Goal: Check status

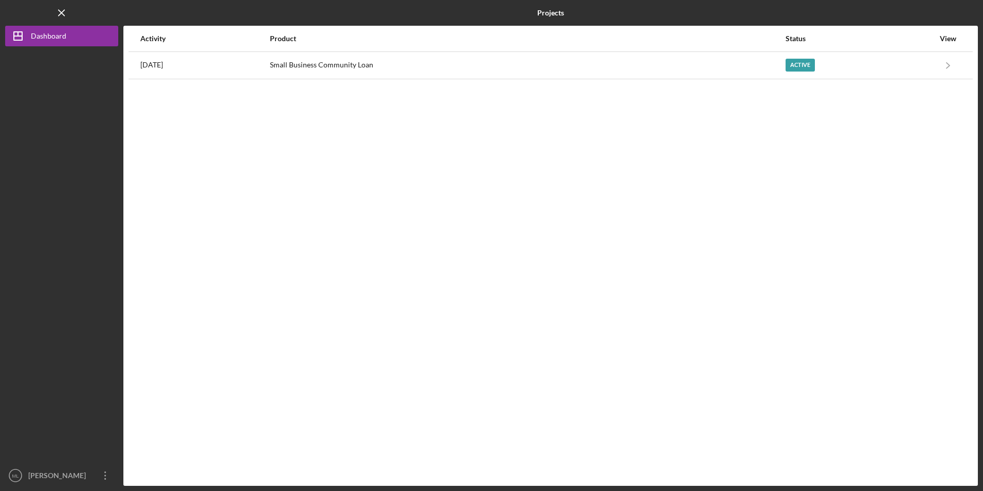
click at [326, 79] on table "Activity Product Status View [DATE] Small Business Community Loan Active Icon/N…" at bounding box center [551, 52] width 844 height 53
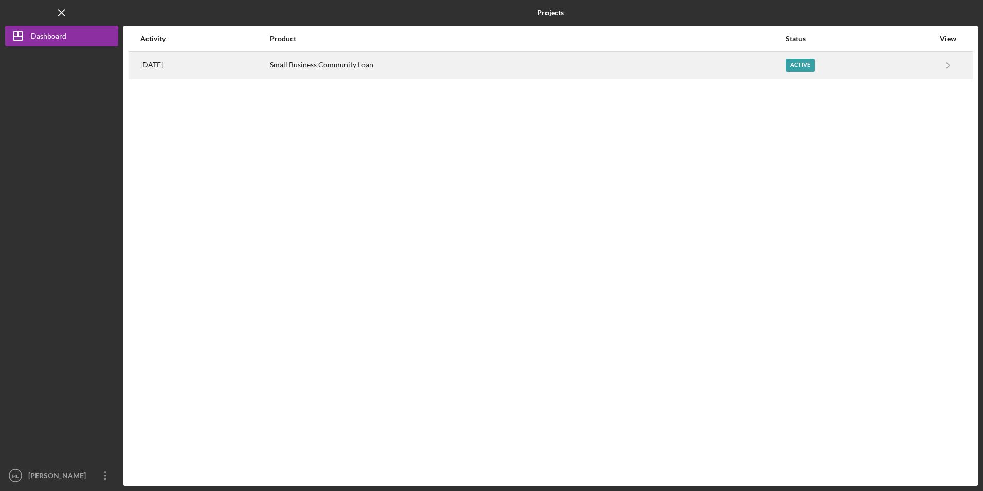
click at [338, 65] on div "Small Business Community Loan" at bounding box center [527, 65] width 515 height 26
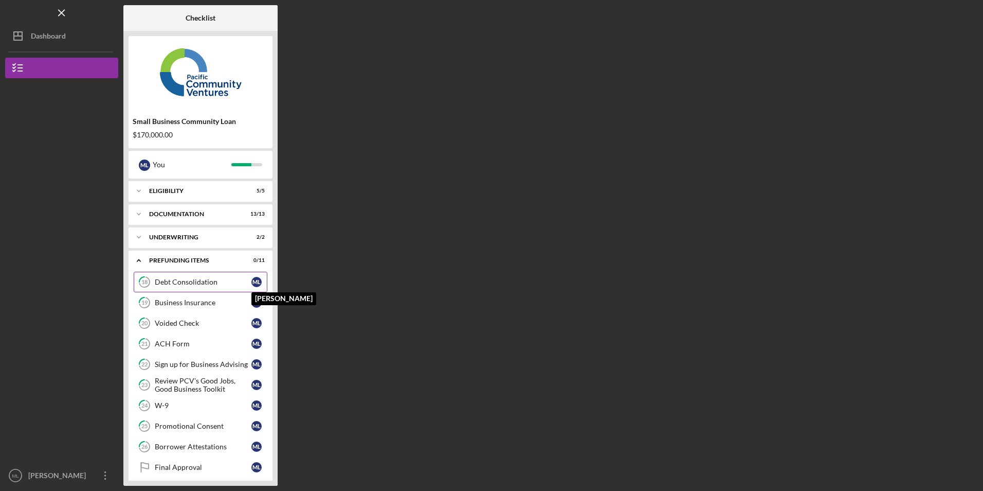
scroll to position [28, 0]
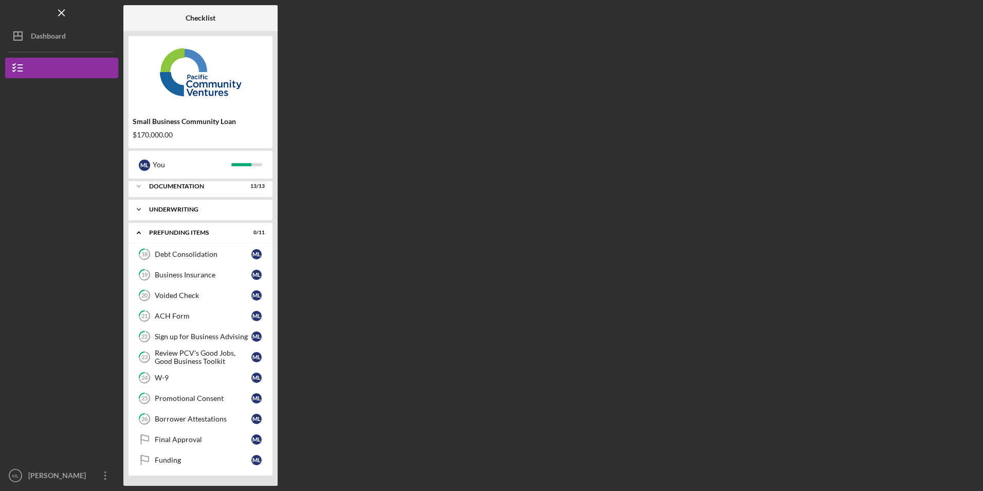
click at [149, 210] on div "Underwriting" at bounding box center [204, 209] width 111 height 6
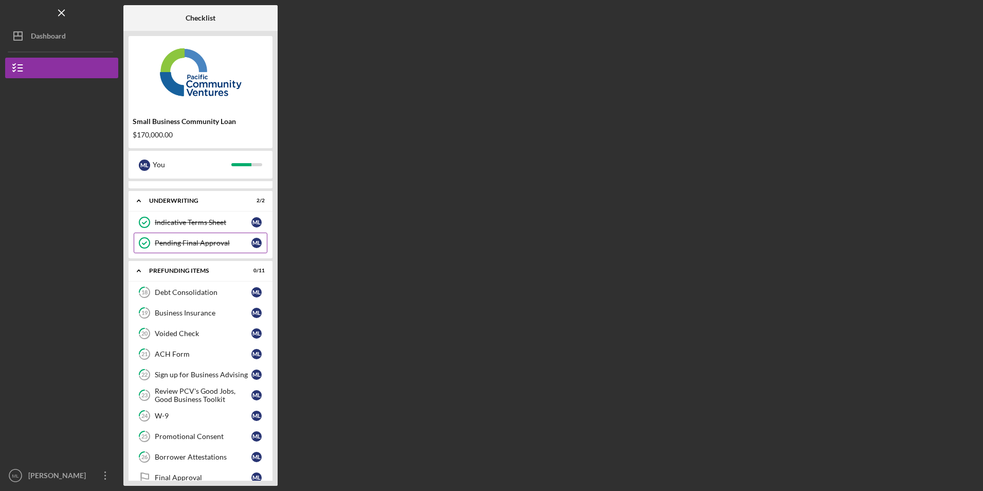
scroll to position [0, 0]
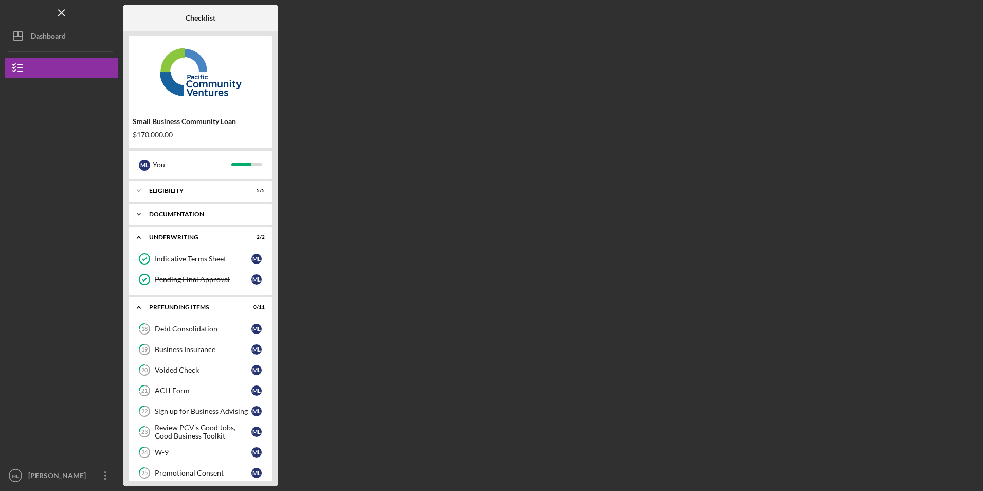
click at [144, 214] on icon "Icon/Expander" at bounding box center [139, 214] width 21 height 21
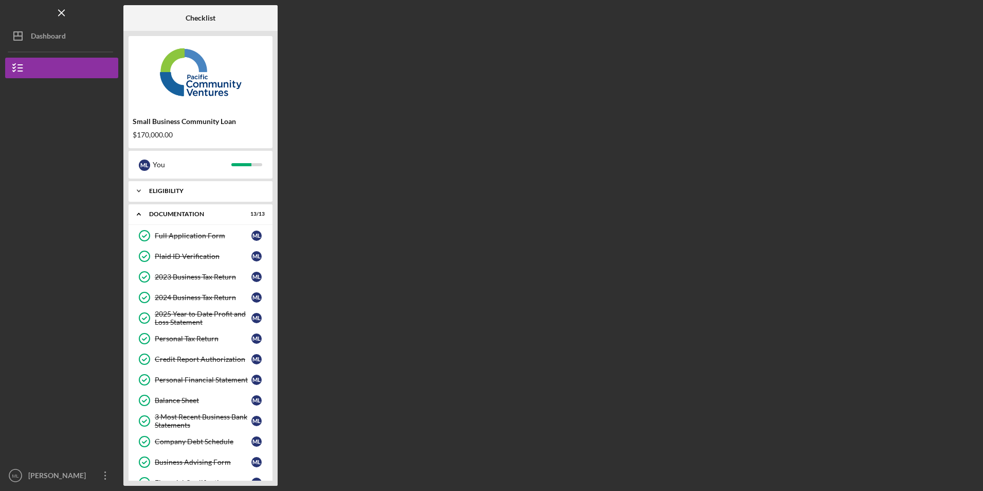
click at [155, 184] on div "Icon/Expander Eligibility 5 / 5" at bounding box center [201, 190] width 144 height 21
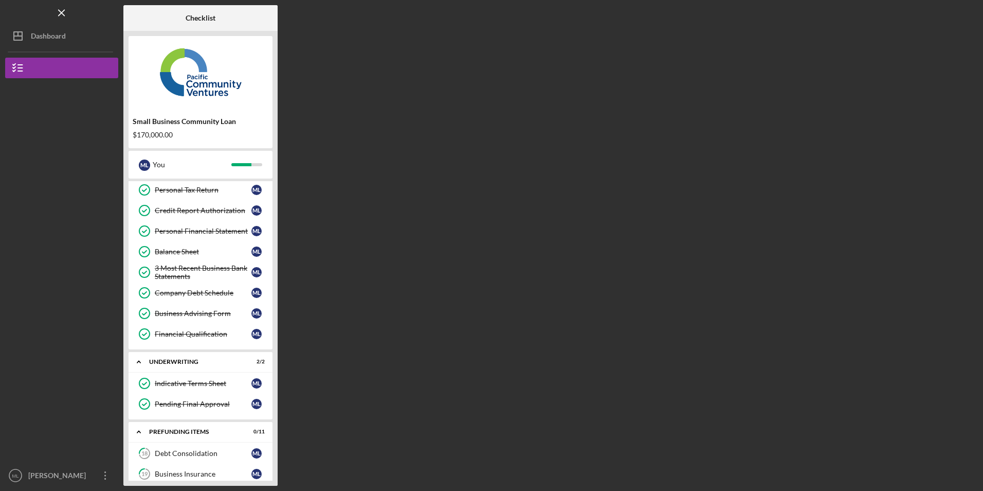
scroll to position [456, 0]
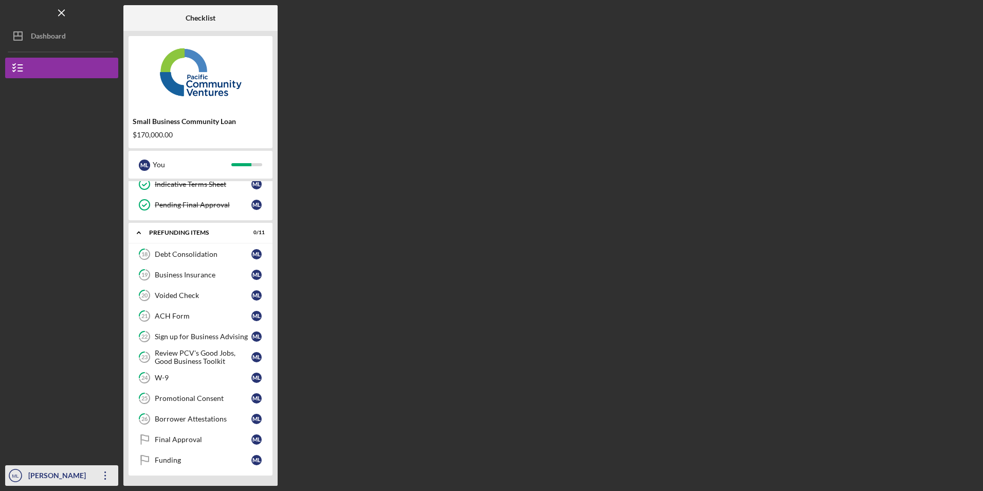
click at [103, 476] on icon "Icon/Overflow" at bounding box center [106, 475] width 26 height 26
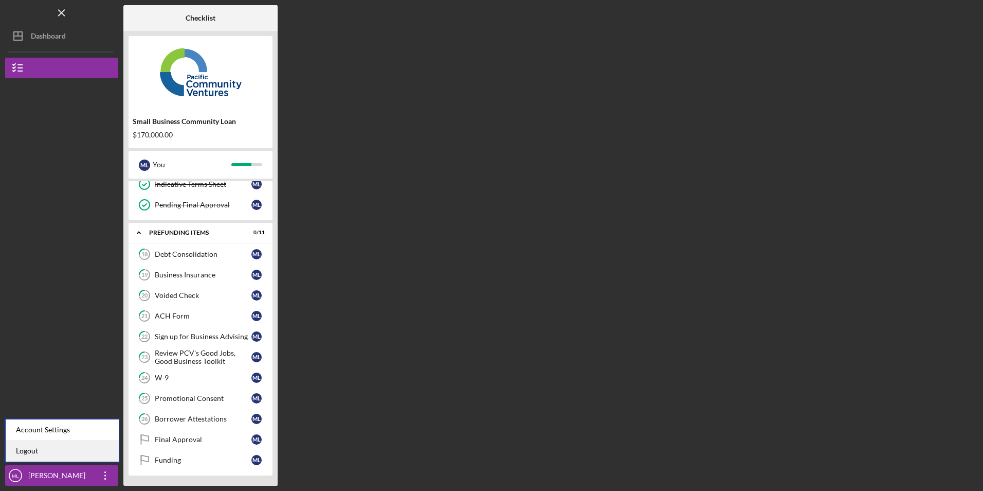
click at [83, 450] on link "Logout" at bounding box center [62, 450] width 113 height 21
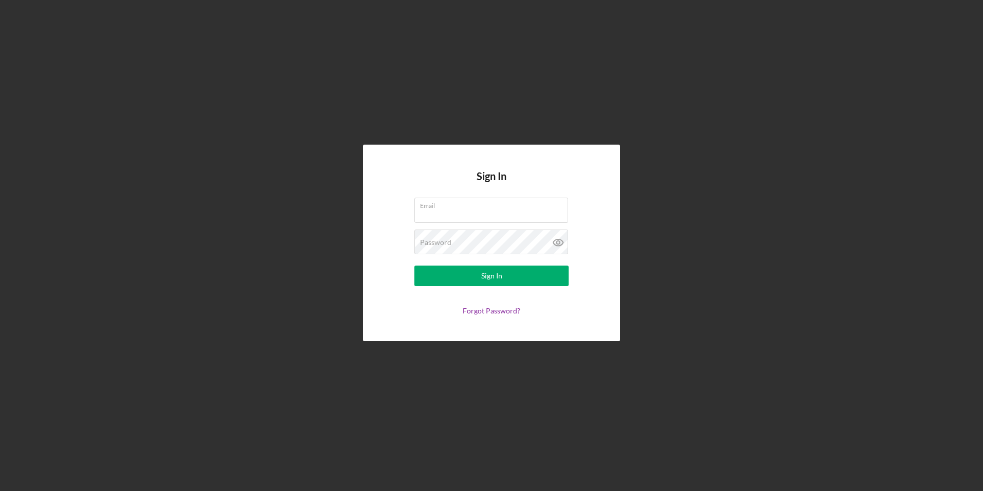
type input "[EMAIL_ADDRESS][DOMAIN_NAME]"
drag, startPoint x: 512, startPoint y: 207, endPoint x: 364, endPoint y: 206, distance: 148.1
click at [364, 206] on div "Sign In Email [EMAIL_ADDRESS][DOMAIN_NAME] Password Sign In Forgot Password?" at bounding box center [491, 242] width 257 height 196
drag, startPoint x: 513, startPoint y: 213, endPoint x: 291, endPoint y: 223, distance: 222.3
click at [291, 223] on div "Sign In Email [EMAIL_ADDRESS][DOMAIN_NAME] Password Sign In Forgot Password?" at bounding box center [491, 242] width 973 height 485
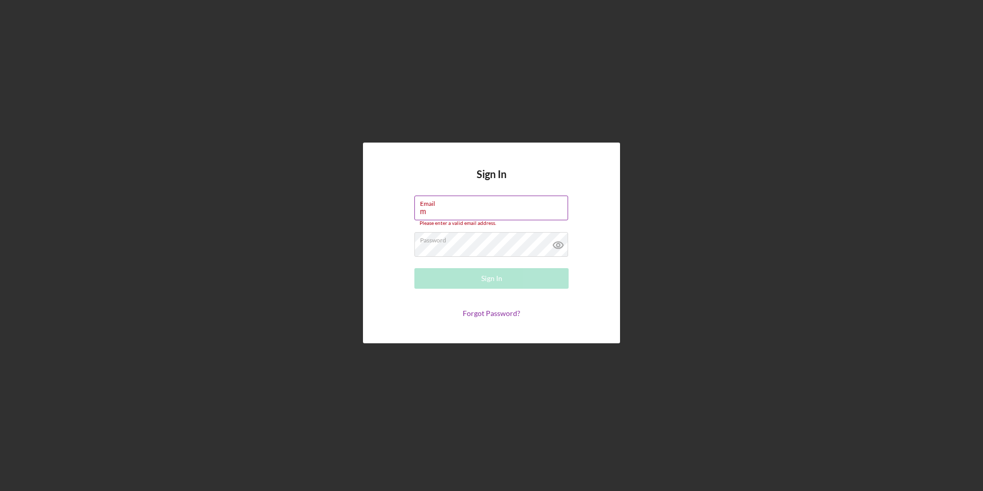
type input "[EMAIL_ADDRESS][DOMAIN_NAME]"
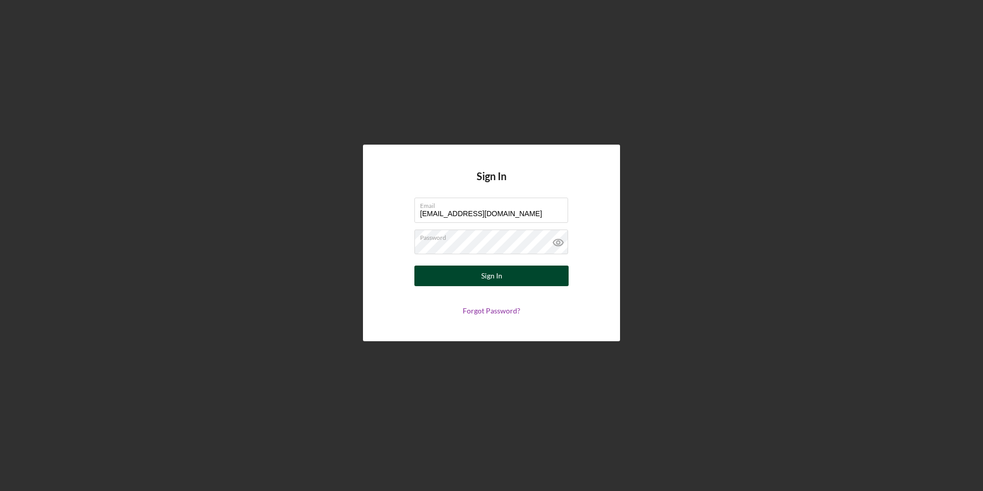
click at [432, 282] on button "Sign In" at bounding box center [491, 275] width 154 height 21
